Goal: Information Seeking & Learning: Understand process/instructions

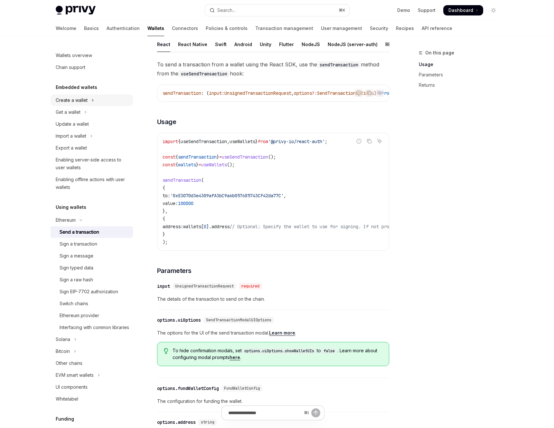
click at [61, 94] on button "Create a wallet" at bounding box center [92, 100] width 82 height 12
type textarea "*"
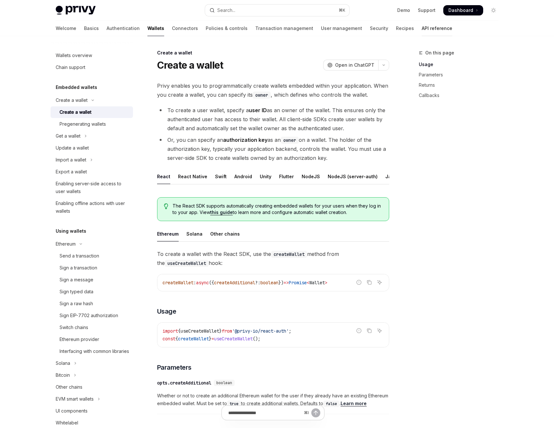
click at [422, 29] on link "API reference" at bounding box center [437, 28] width 31 height 15
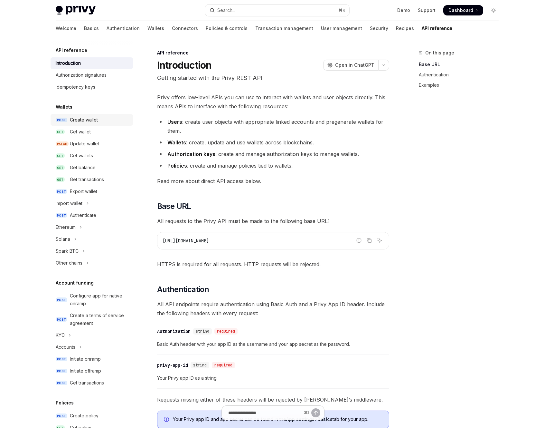
click at [98, 122] on div "Create wallet" at bounding box center [99, 120] width 59 height 8
type textarea "*"
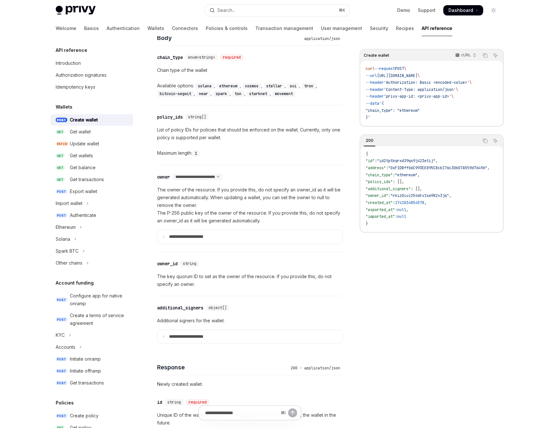
scroll to position [268, 0]
click at [223, 177] on select "**********" at bounding box center [198, 176] width 50 height 5
click at [188, 234] on p "**********" at bounding box center [191, 236] width 45 height 6
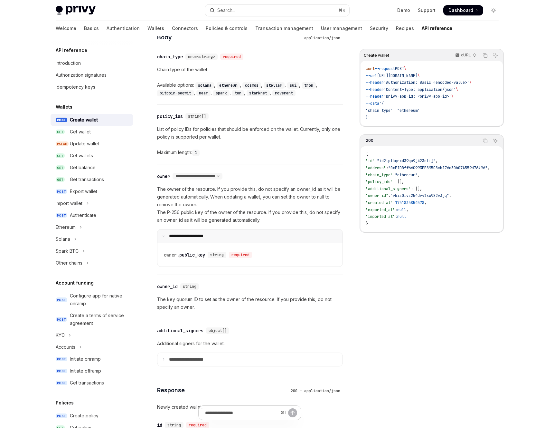
click at [177, 236] on p "**********" at bounding box center [190, 236] width 43 height 6
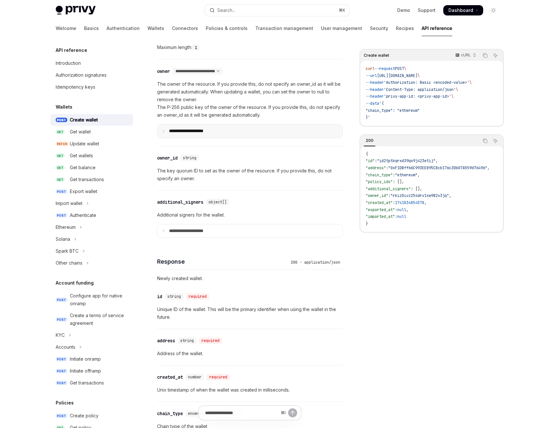
scroll to position [379, 0]
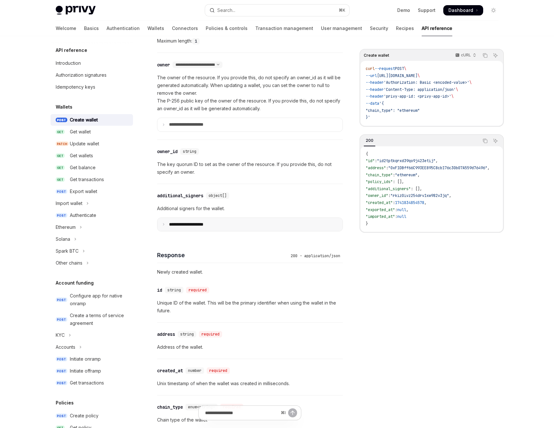
click at [165, 227] on summary "**********" at bounding box center [250, 225] width 185 height 14
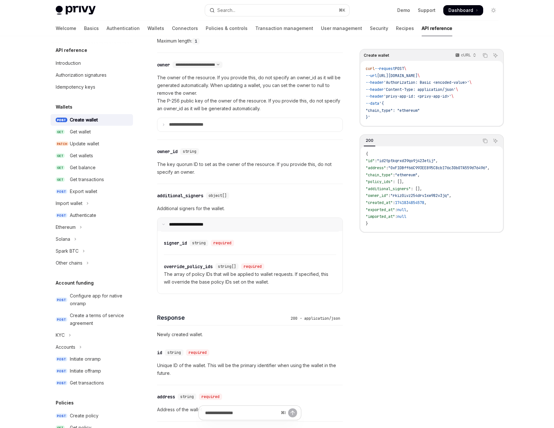
click at [166, 227] on summary "**********" at bounding box center [250, 225] width 185 height 14
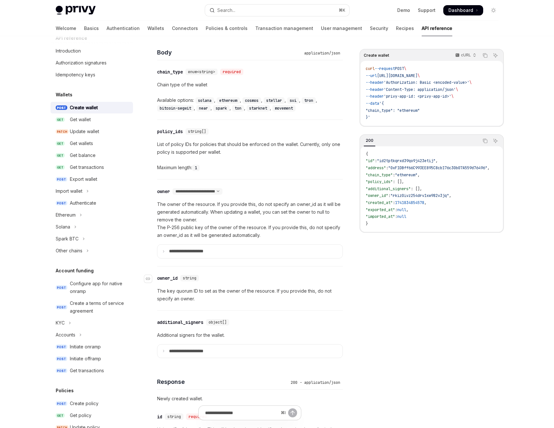
scroll to position [255, 0]
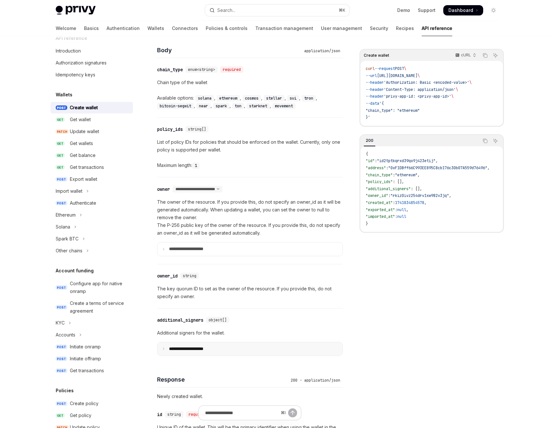
click at [206, 346] on p "**********" at bounding box center [191, 349] width 45 height 6
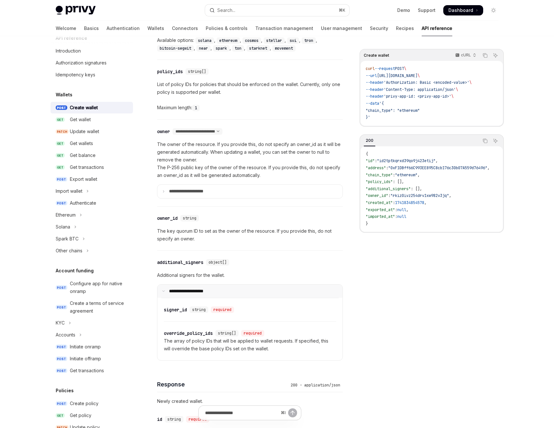
scroll to position [313, 0]
click at [148, 29] on link "Wallets" at bounding box center [156, 28] width 17 height 15
click at [265, 105] on div "Maximum length: 1" at bounding box center [250, 107] width 186 height 8
click at [264, 10] on button "Search... ⌘ K" at bounding box center [277, 11] width 144 height 12
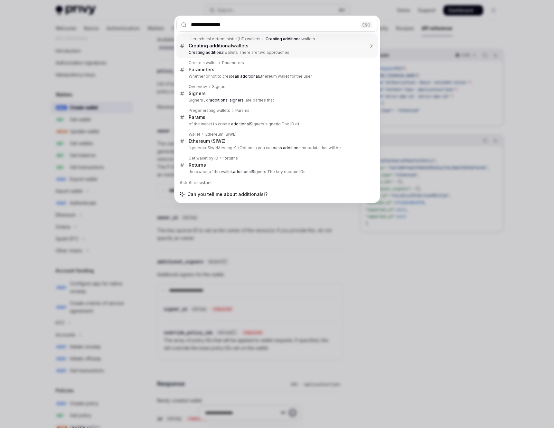
type input "**********"
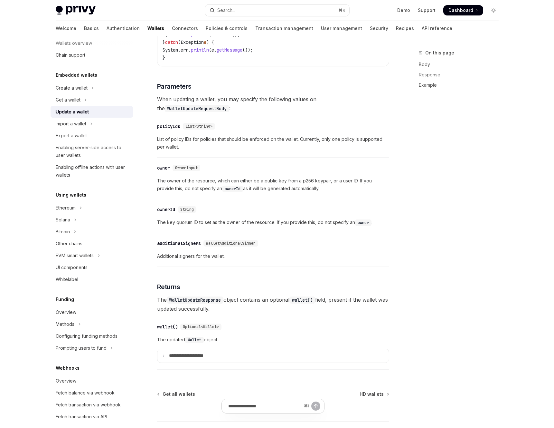
scroll to position [54, 0]
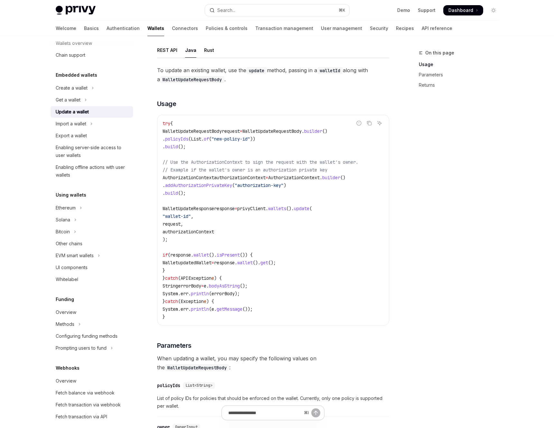
click at [389, 133] on div "Report incorrect code Copy Ask AI try { WalletUpdateRequestBody request = Walle…" at bounding box center [273, 220] width 232 height 211
click at [422, 28] on link "API reference" at bounding box center [437, 28] width 31 height 15
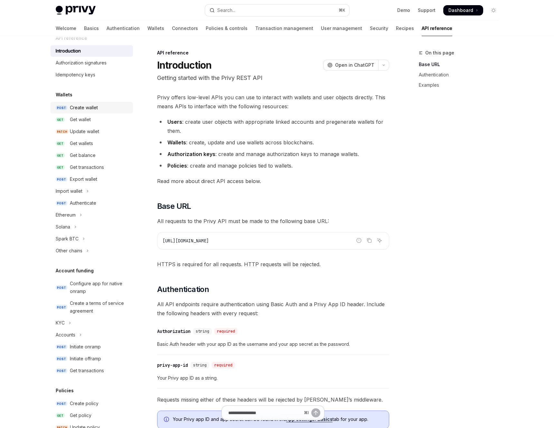
click at [91, 113] on link "POST Create wallet" at bounding box center [92, 108] width 82 height 12
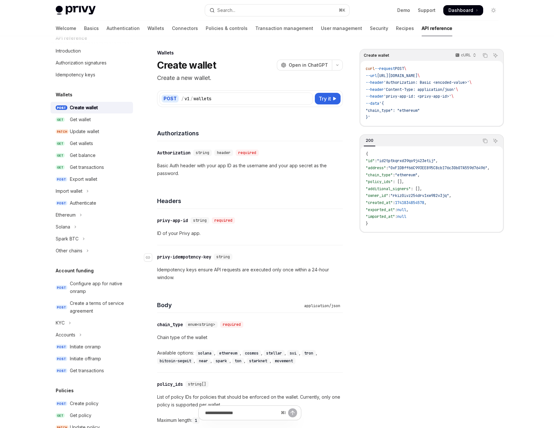
type textarea "*"
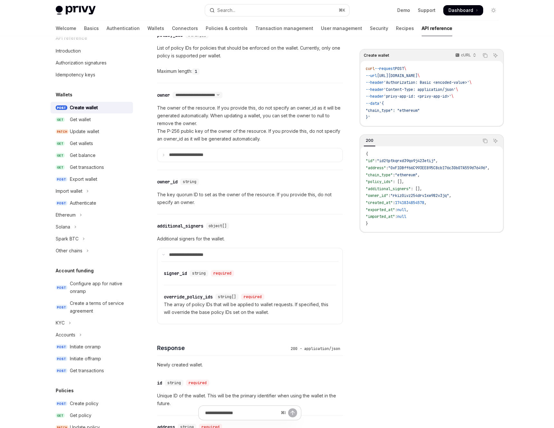
scroll to position [377, 0]
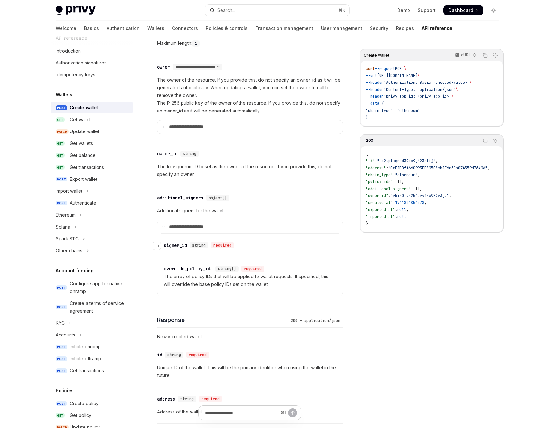
click at [177, 243] on div "signer_id" at bounding box center [175, 245] width 23 height 6
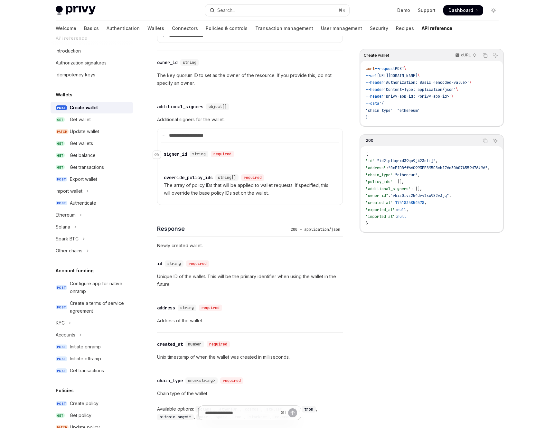
click at [177, 243] on div "**********" at bounding box center [250, 165] width 186 height 1032
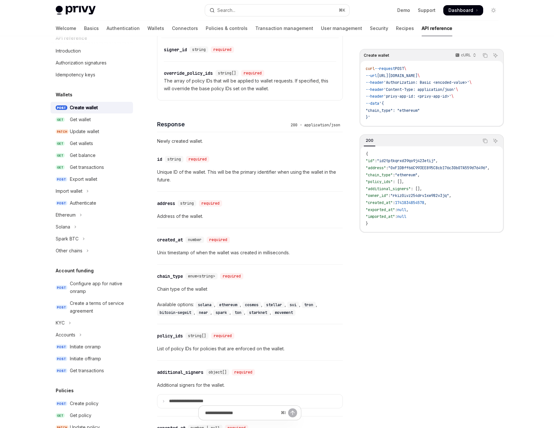
scroll to position [575, 0]
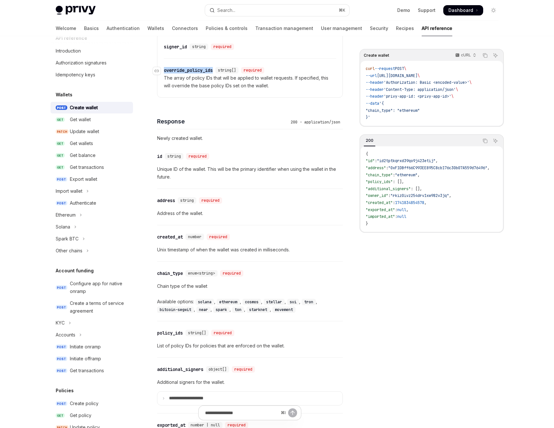
drag, startPoint x: 217, startPoint y: 71, endPoint x: 164, endPoint y: 71, distance: 52.8
click at [164, 71] on div "​ override_policy_ids string[] required" at bounding box center [215, 70] width 103 height 6
click at [160, 70] on div "Navigate to header" at bounding box center [157, 71] width 8 height 8
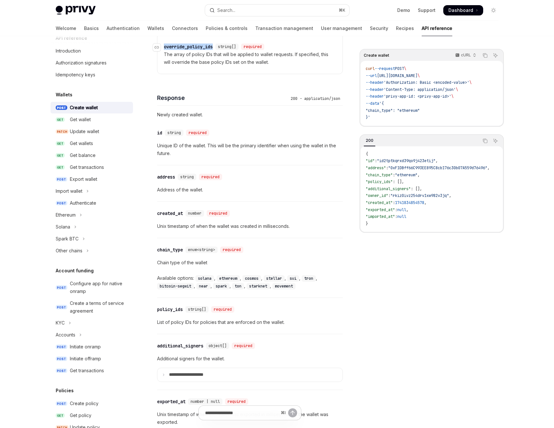
copy div "override_policy_ids"
drag, startPoint x: 218, startPoint y: 46, endPoint x: 164, endPoint y: 46, distance: 53.5
click at [164, 46] on div "​ override_policy_ids string[] required" at bounding box center [215, 46] width 103 height 6
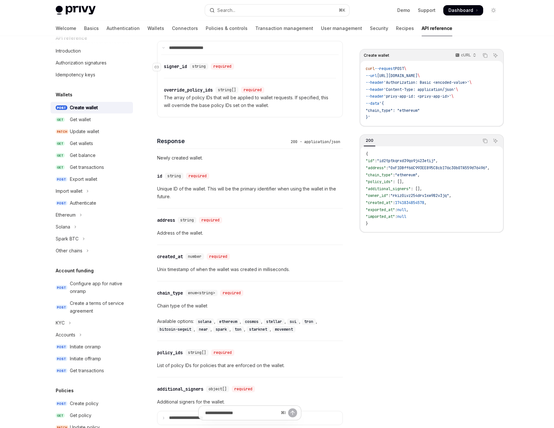
click at [187, 67] on div "signer_id" at bounding box center [175, 66] width 23 height 6
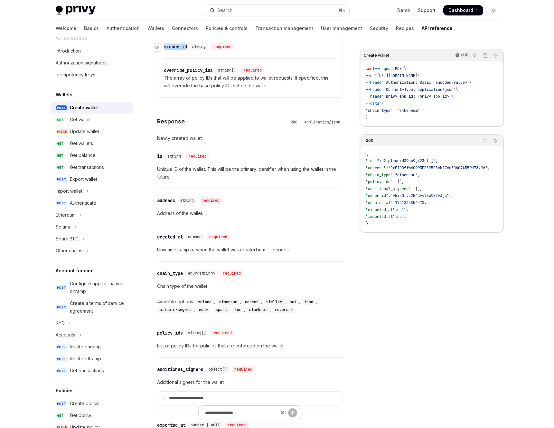
copy div "signer_id"
drag, startPoint x: 188, startPoint y: 48, endPoint x: 165, endPoint y: 48, distance: 22.9
click at [165, 48] on div "​ signer_id string required" at bounding box center [200, 46] width 73 height 6
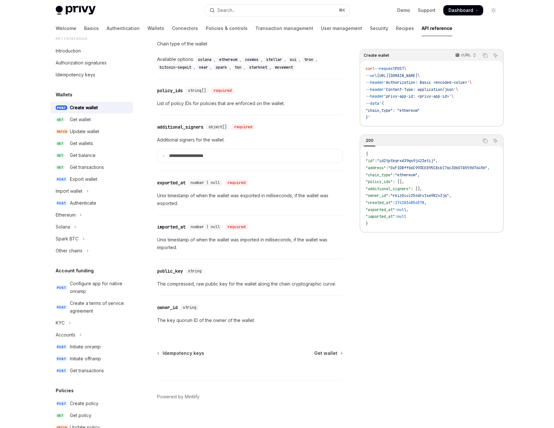
scroll to position [817, 0]
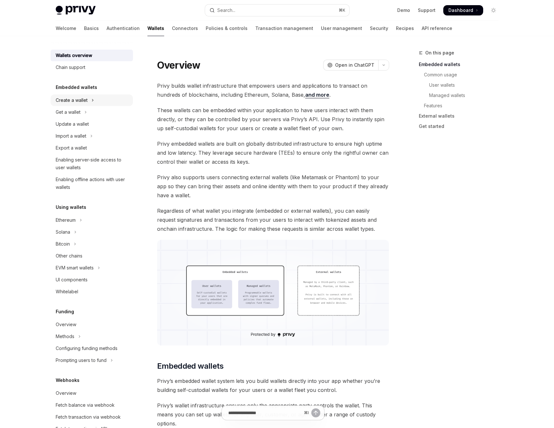
click at [67, 99] on div "Create a wallet" at bounding box center [72, 100] width 32 height 8
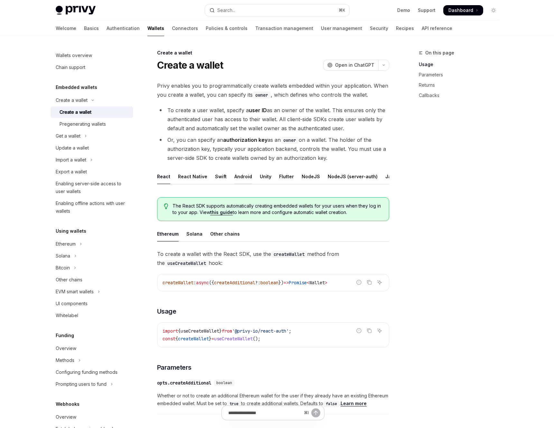
click at [245, 178] on div "Android" at bounding box center [243, 176] width 18 height 15
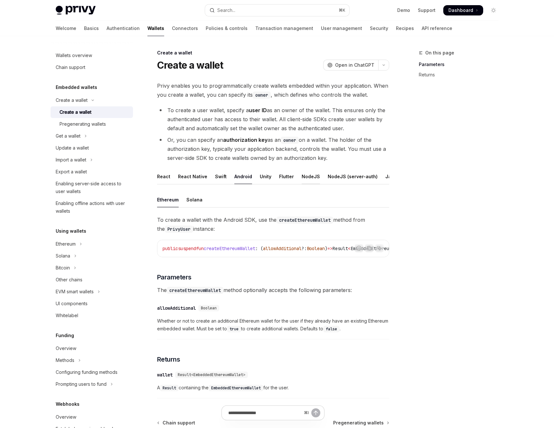
click at [307, 177] on div "NodeJS" at bounding box center [311, 176] width 18 height 15
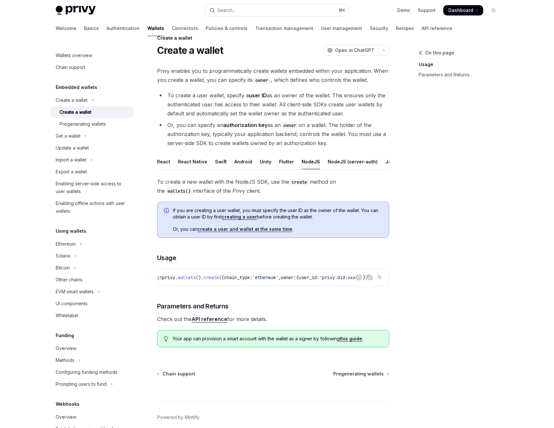
scroll to position [0, 106]
click at [343, 164] on div "NodeJS (server-auth)" at bounding box center [353, 161] width 50 height 15
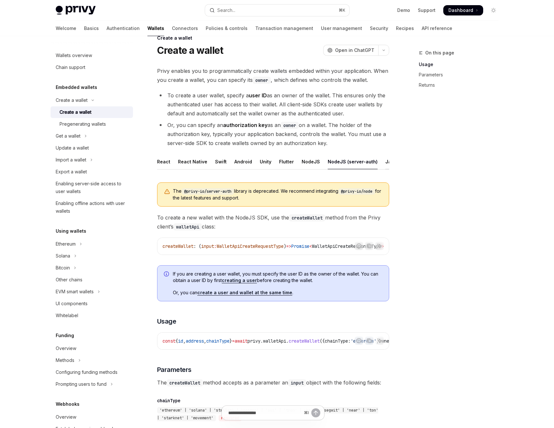
click at [386, 165] on div "Java" at bounding box center [391, 161] width 11 height 15
type textarea "*"
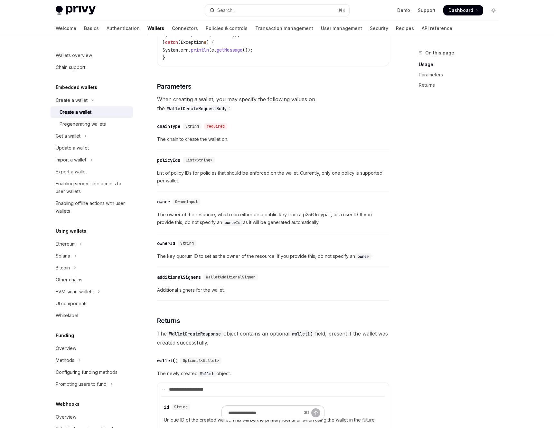
scroll to position [462, 0]
click at [228, 280] on span "WalletAdditionalSigner" at bounding box center [231, 277] width 50 height 5
copy span "WalletAdditionalSigner"
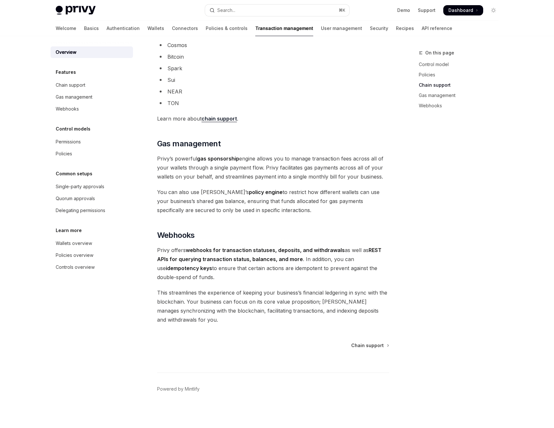
scroll to position [450, 0]
